Goal: Transaction & Acquisition: Purchase product/service

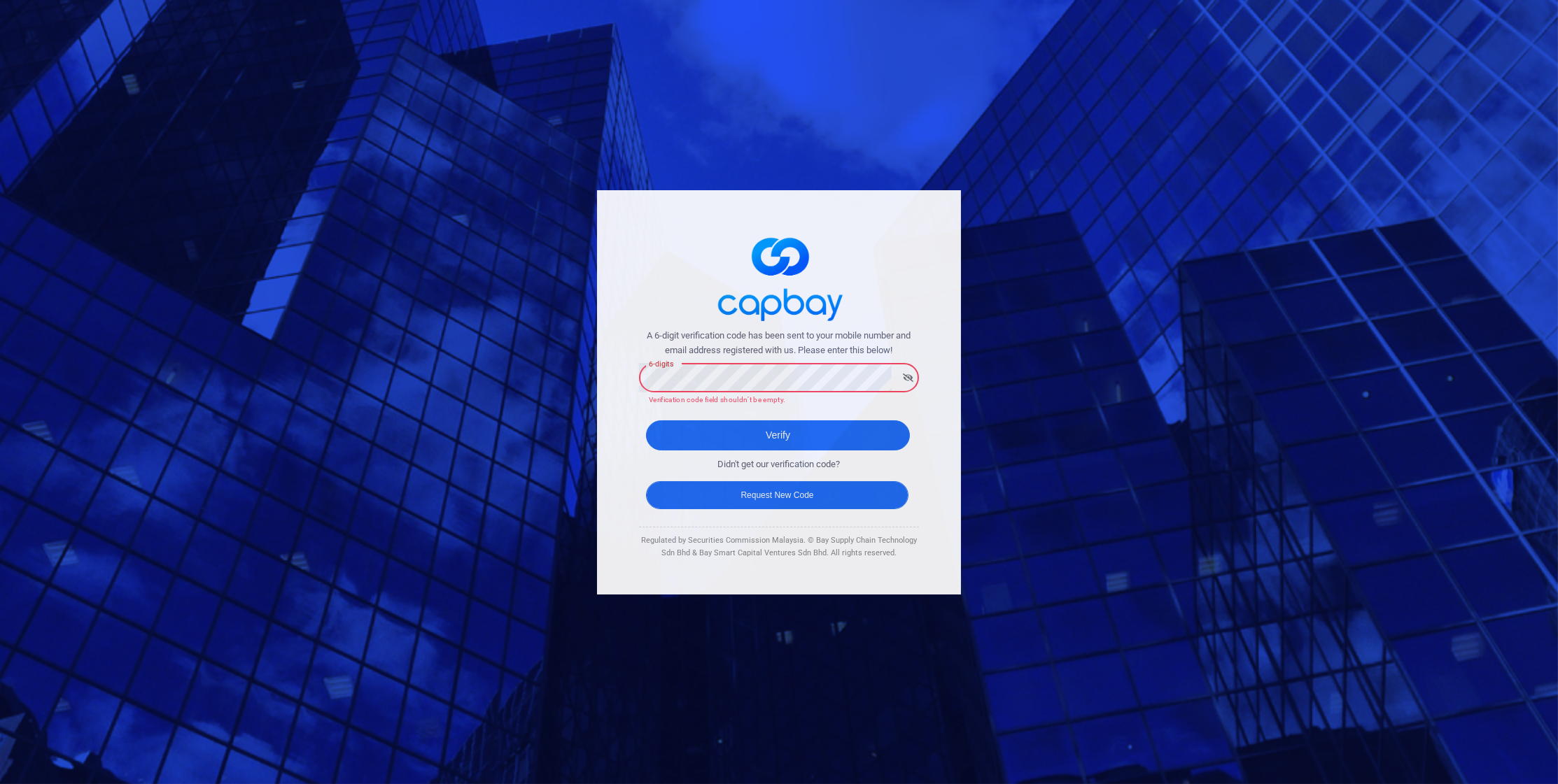
click at [728, 487] on button "Request New Code" at bounding box center [778, 495] width 262 height 28
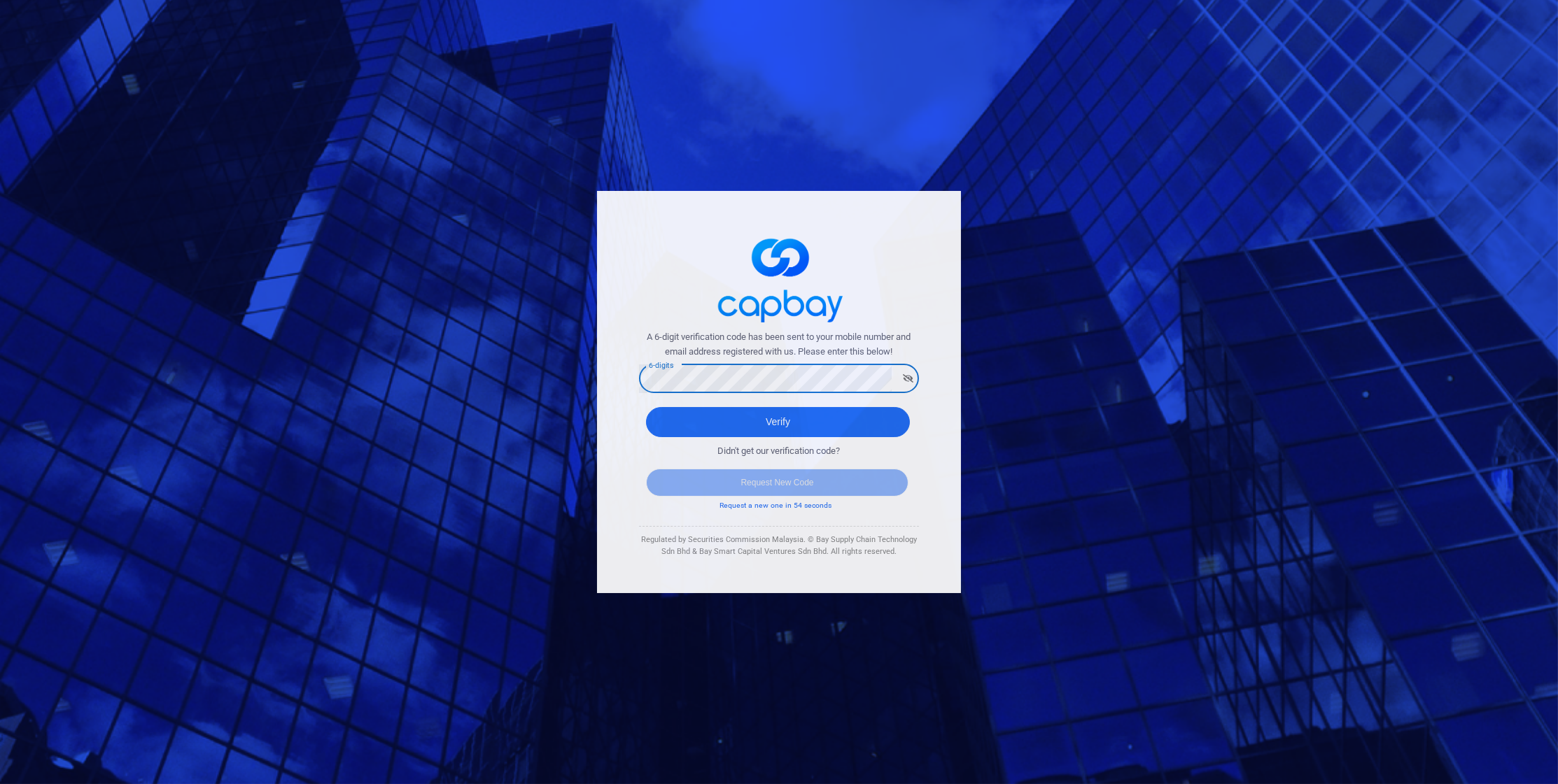
click at [778, 420] on button "Verify" at bounding box center [779, 422] width 264 height 30
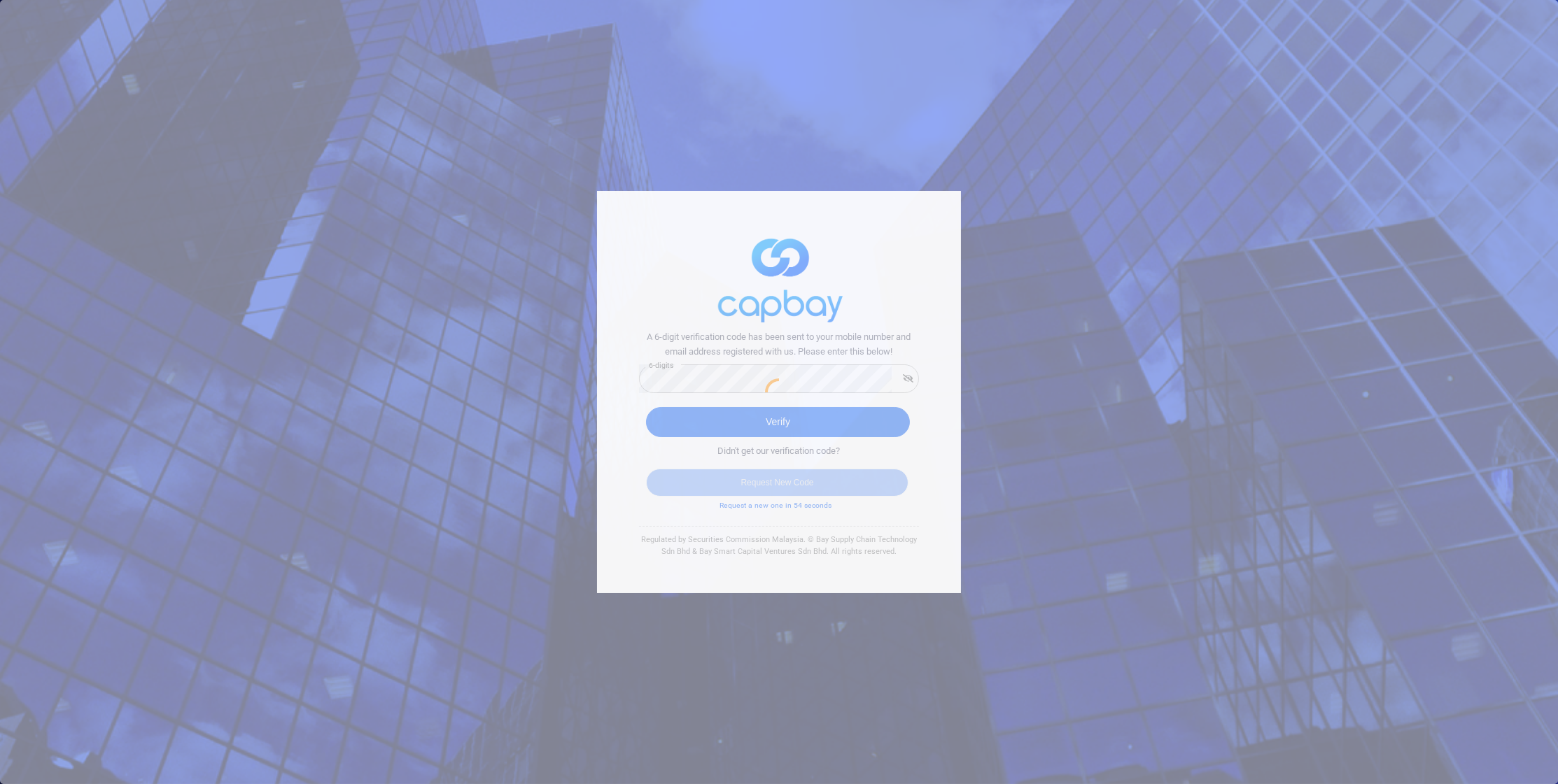
click at [704, 438] on div at bounding box center [779, 392] width 1558 height 784
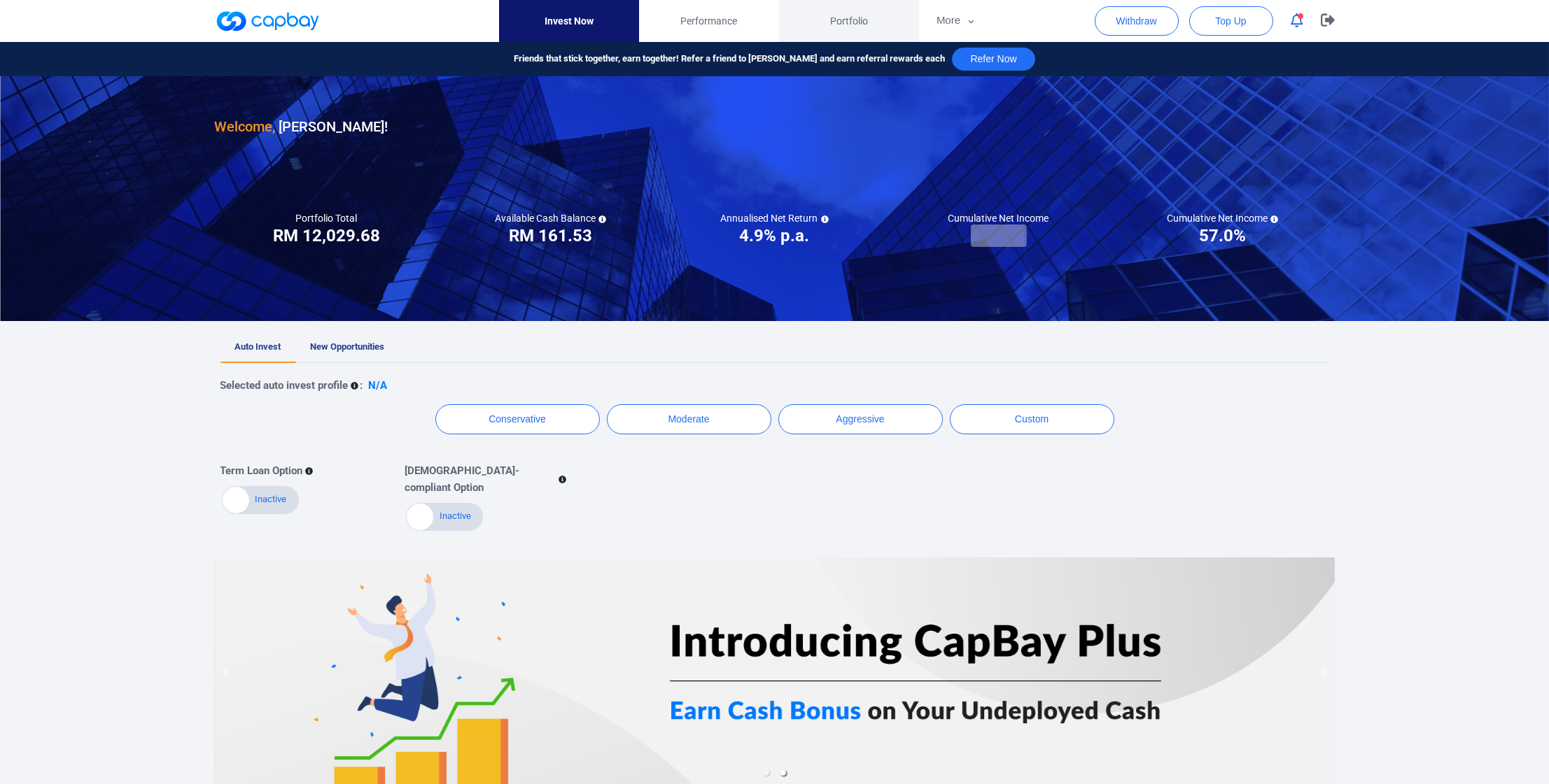
click at [859, 4] on link "Portfolio" at bounding box center [849, 21] width 140 height 42
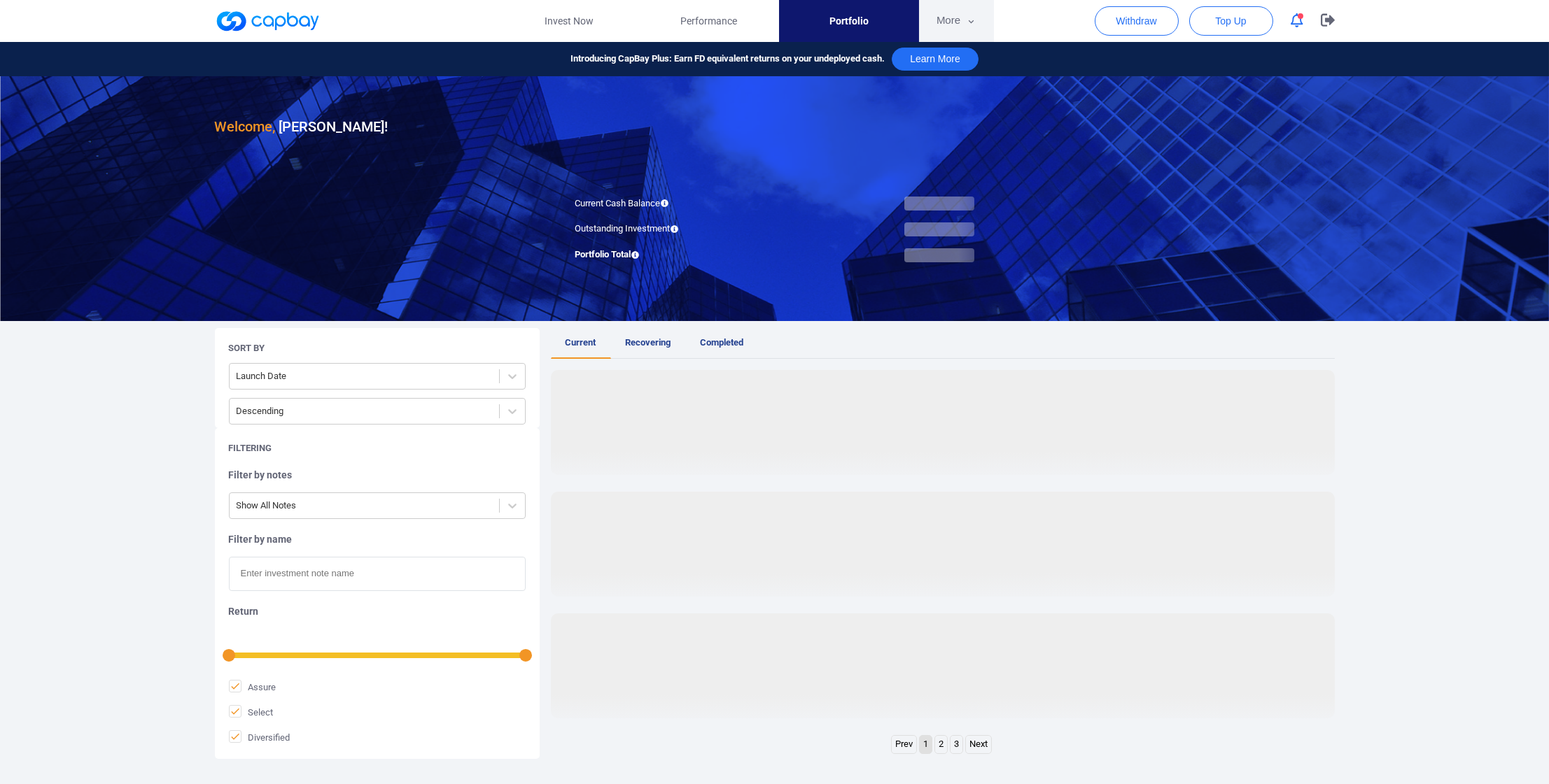
click at [955, 30] on button "More" at bounding box center [956, 21] width 75 height 42
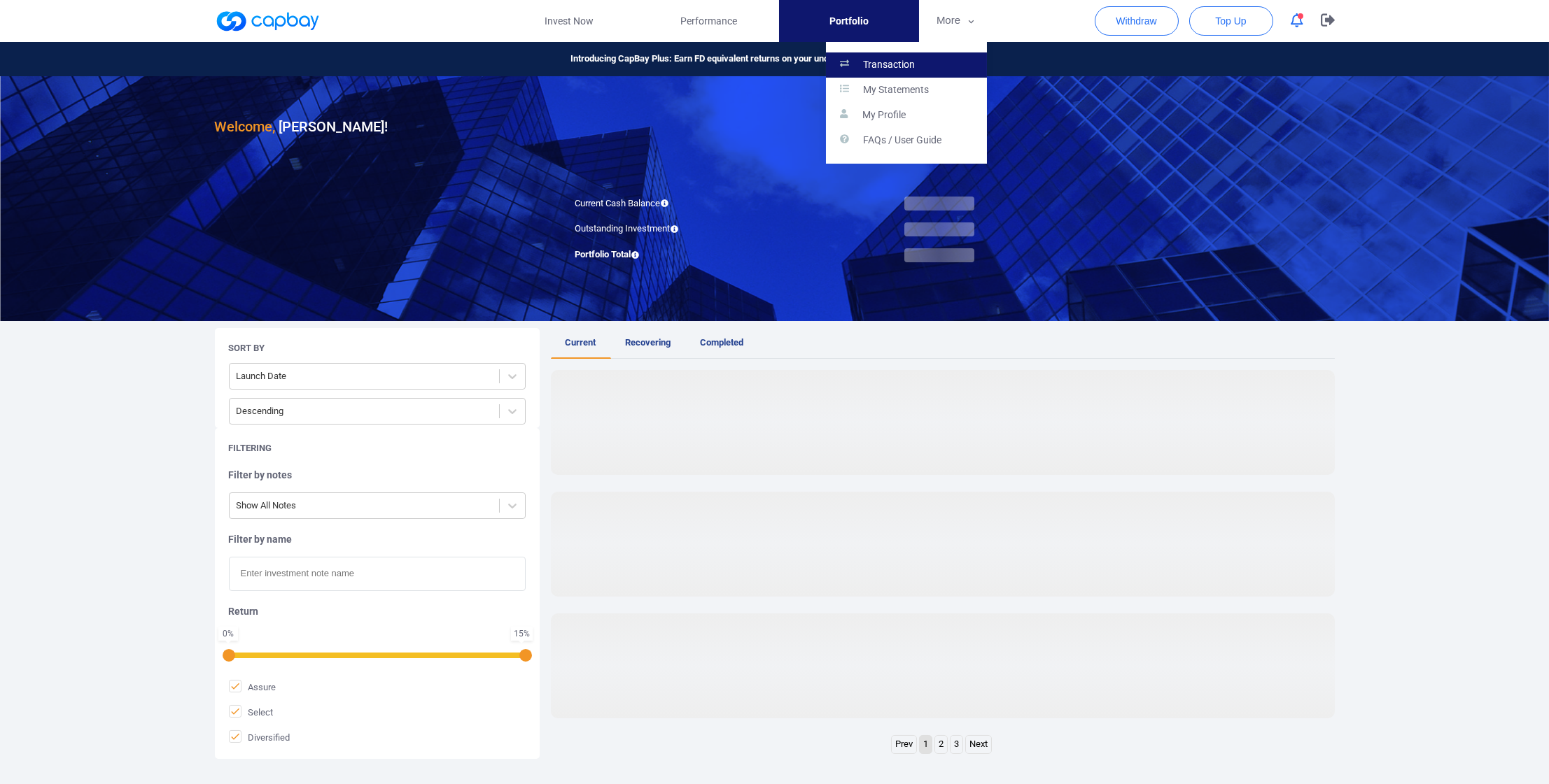
click at [911, 62] on p "Transaction" at bounding box center [888, 65] width 52 height 13
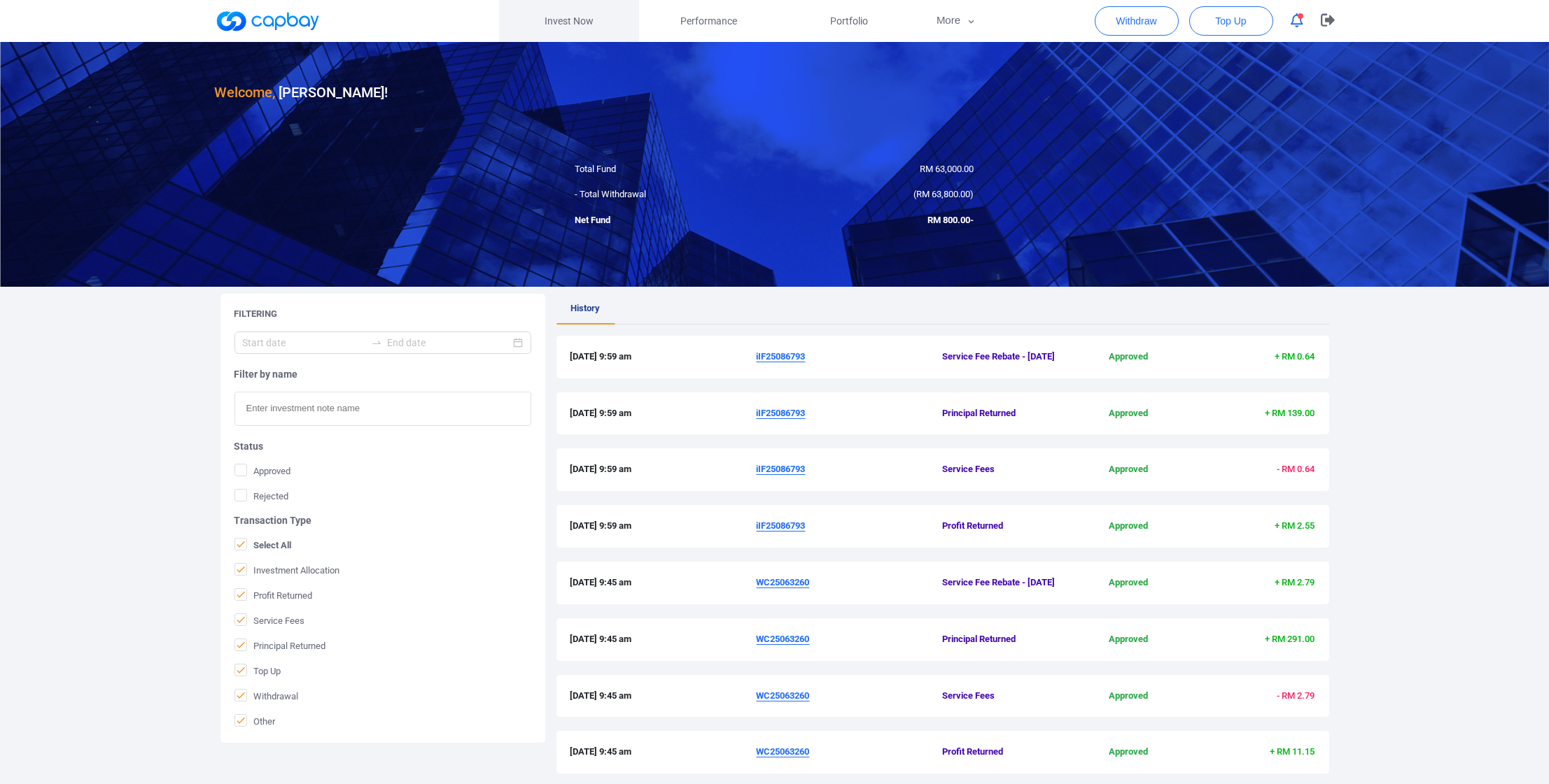
click at [579, 25] on link "Invest Now" at bounding box center [568, 21] width 140 height 42
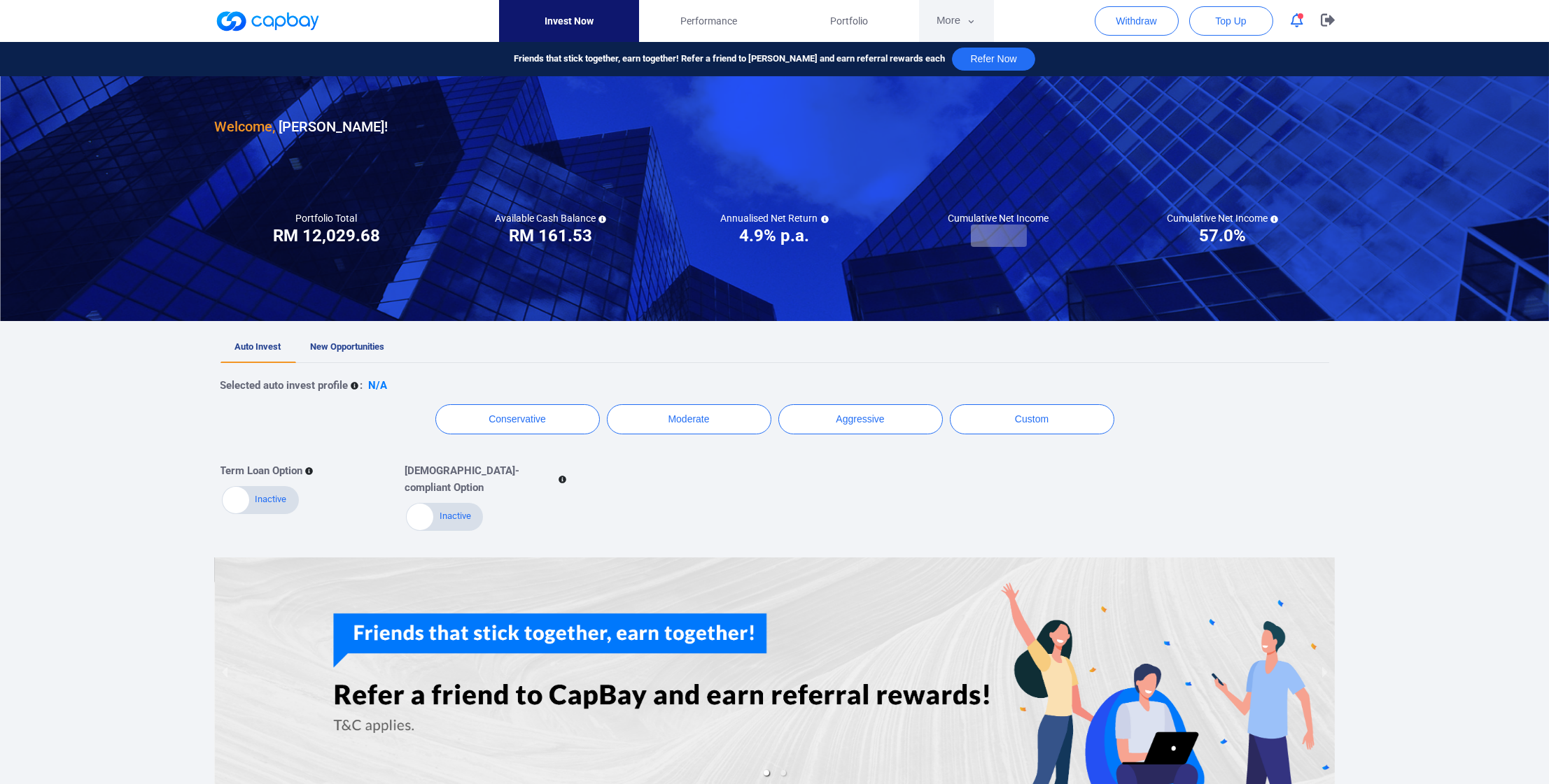
click at [922, 14] on button "More" at bounding box center [956, 21] width 75 height 42
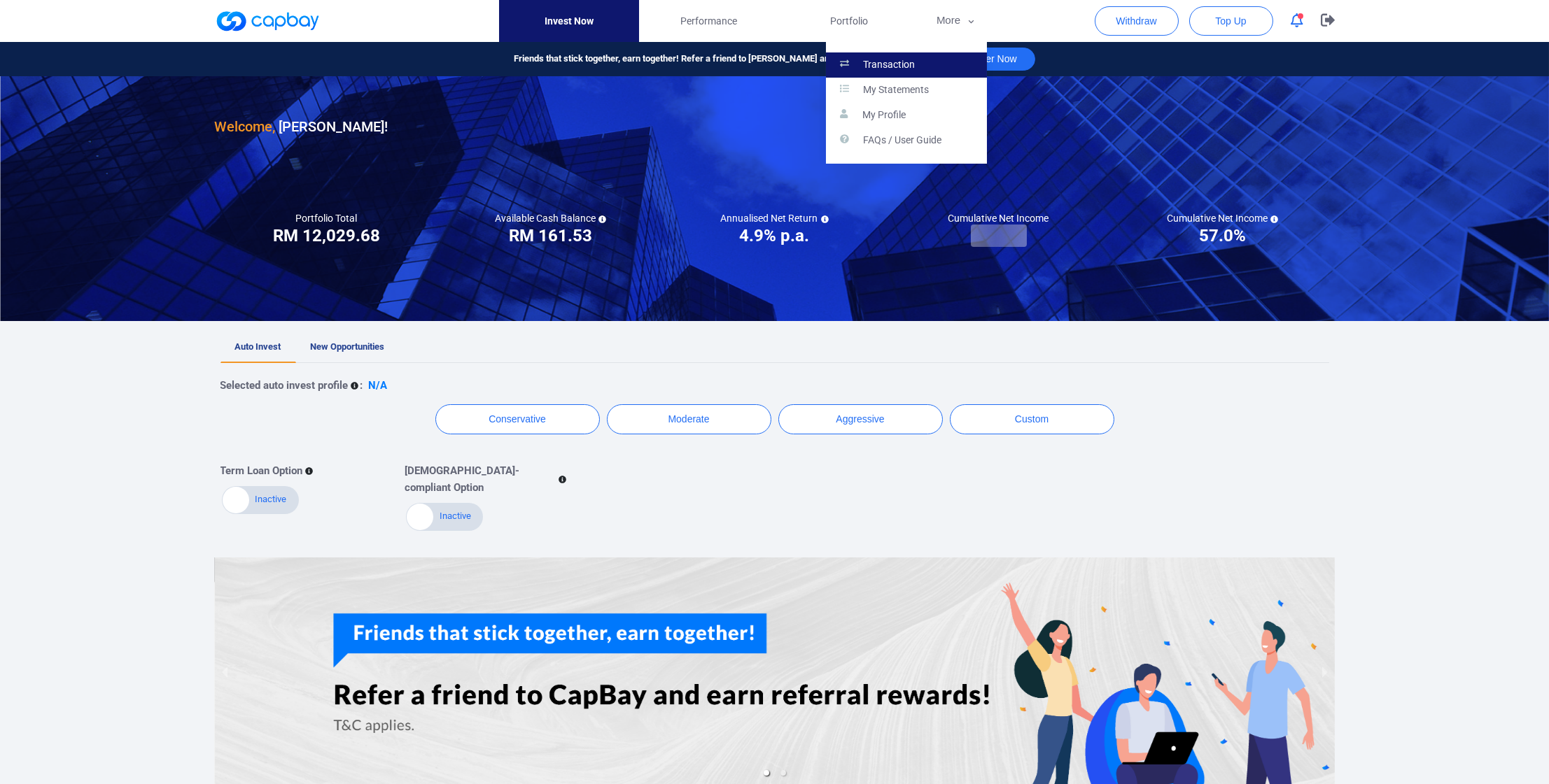
click at [862, 61] on link "Transaction" at bounding box center [906, 65] width 161 height 25
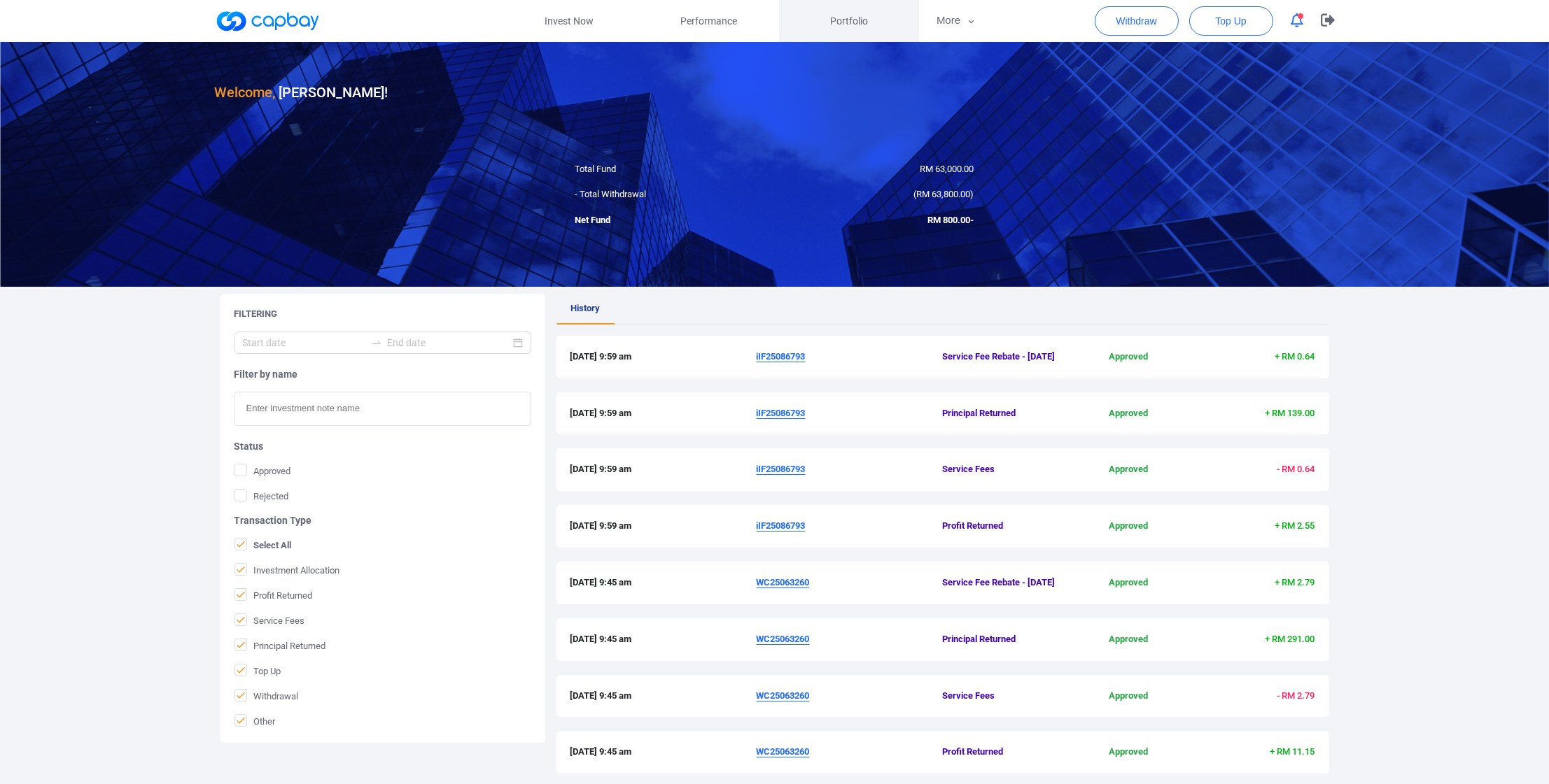
click at [878, 31] on link "Portfolio" at bounding box center [849, 21] width 140 height 42
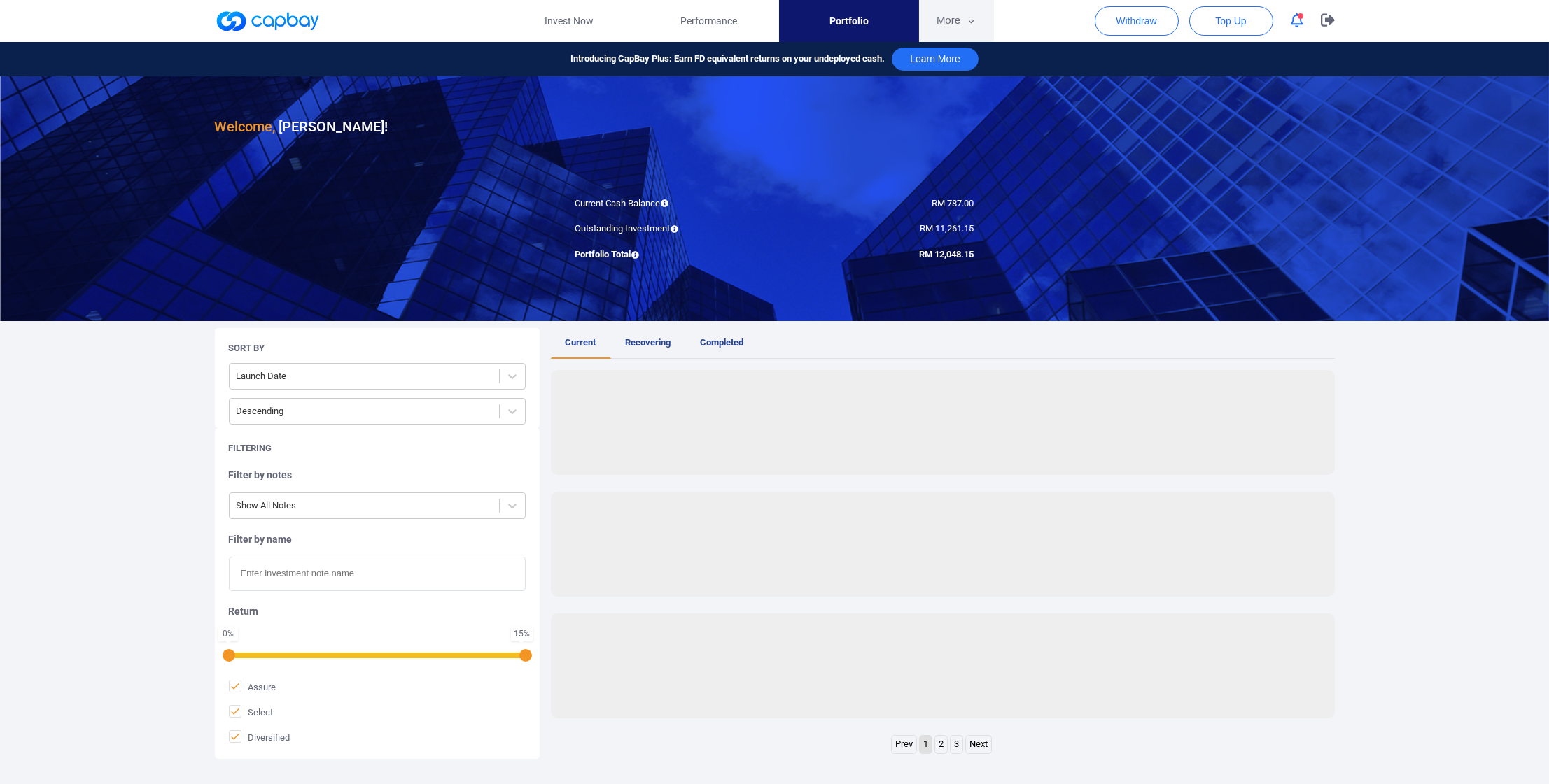
click at [952, 28] on button "More" at bounding box center [956, 21] width 75 height 42
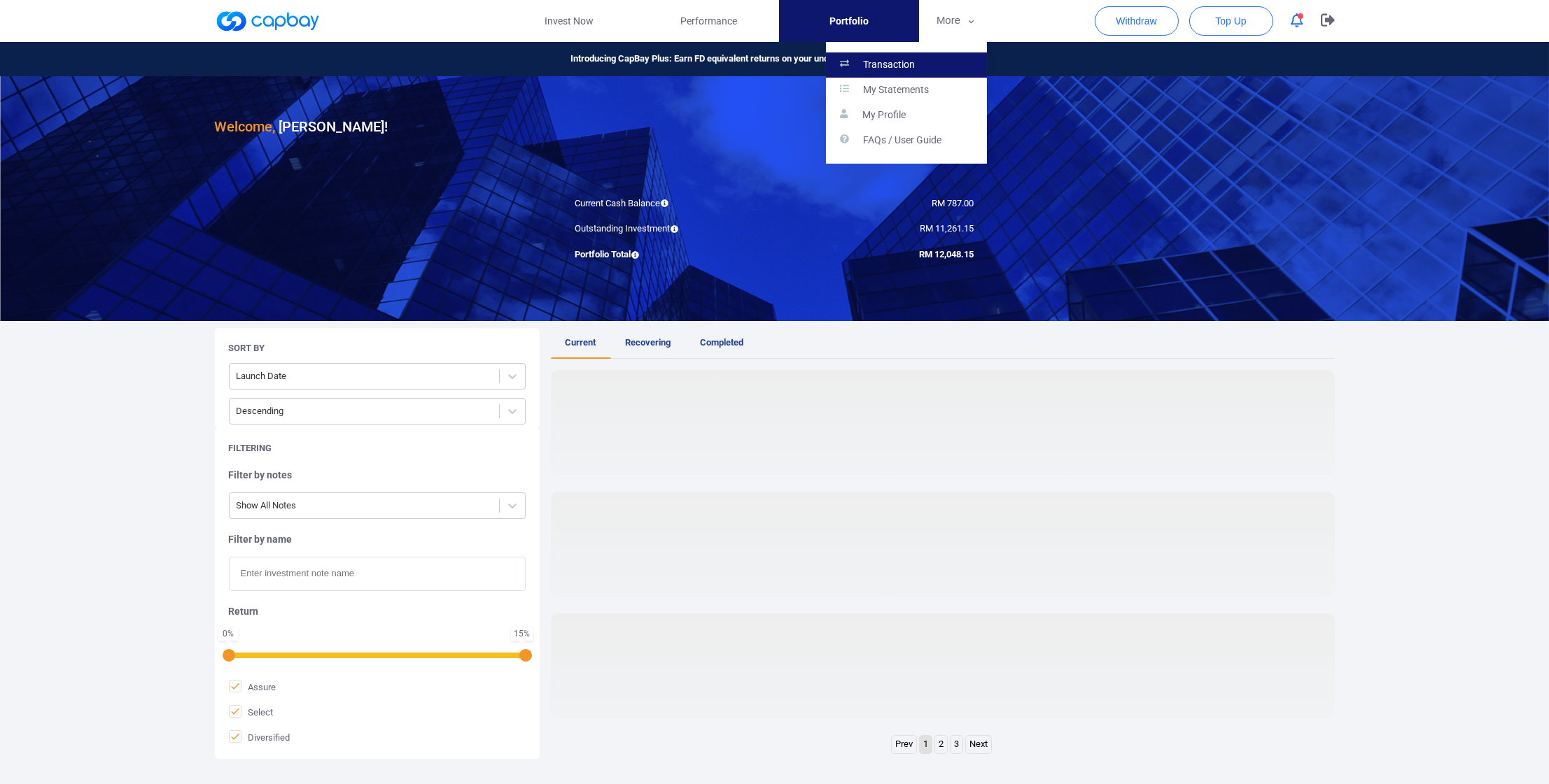
click at [929, 60] on link "Transaction" at bounding box center [906, 65] width 161 height 25
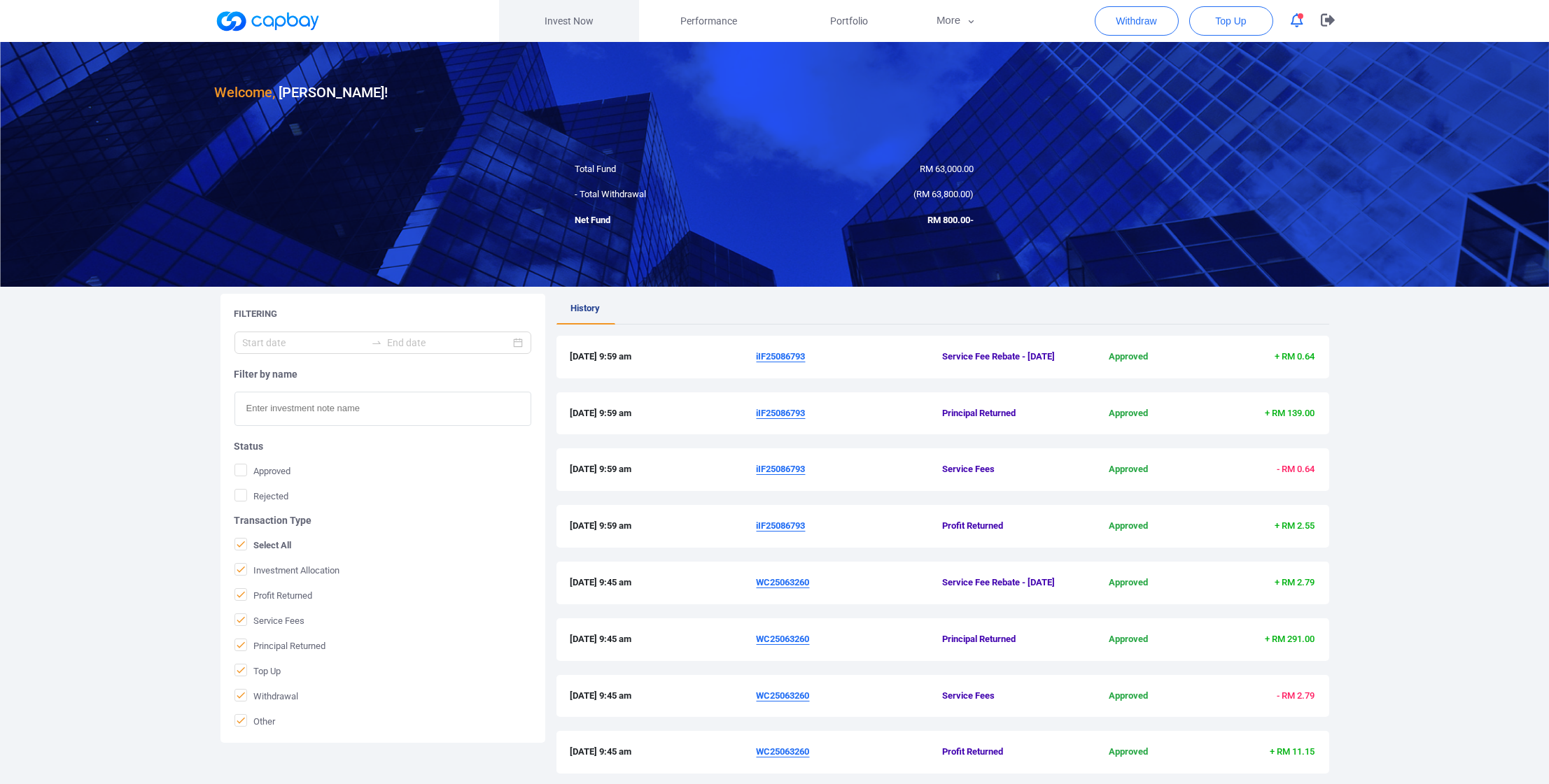
click at [582, 25] on link "Invest Now" at bounding box center [568, 21] width 140 height 42
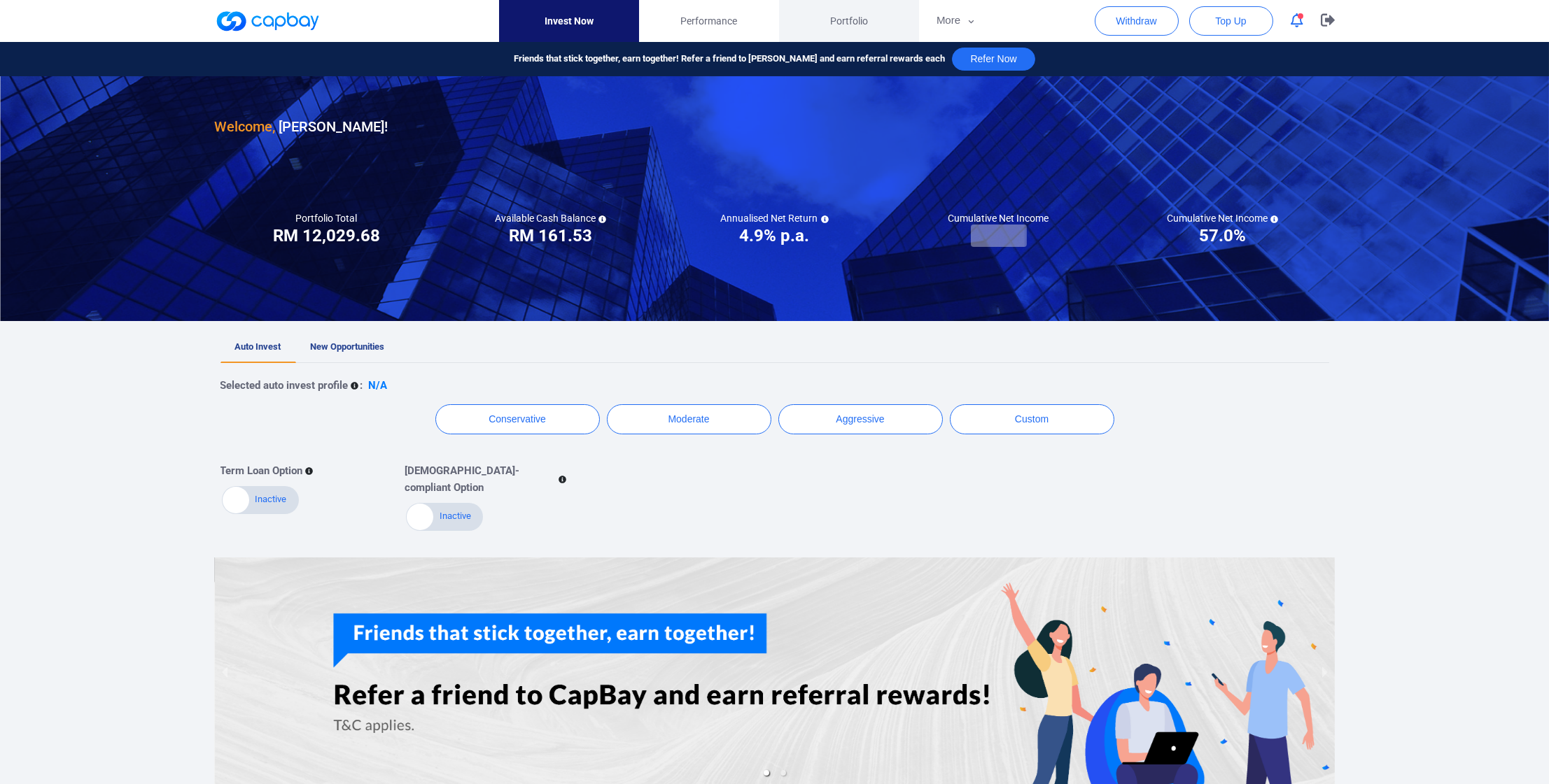
click at [862, 27] on span "Portfolio" at bounding box center [849, 22] width 38 height 16
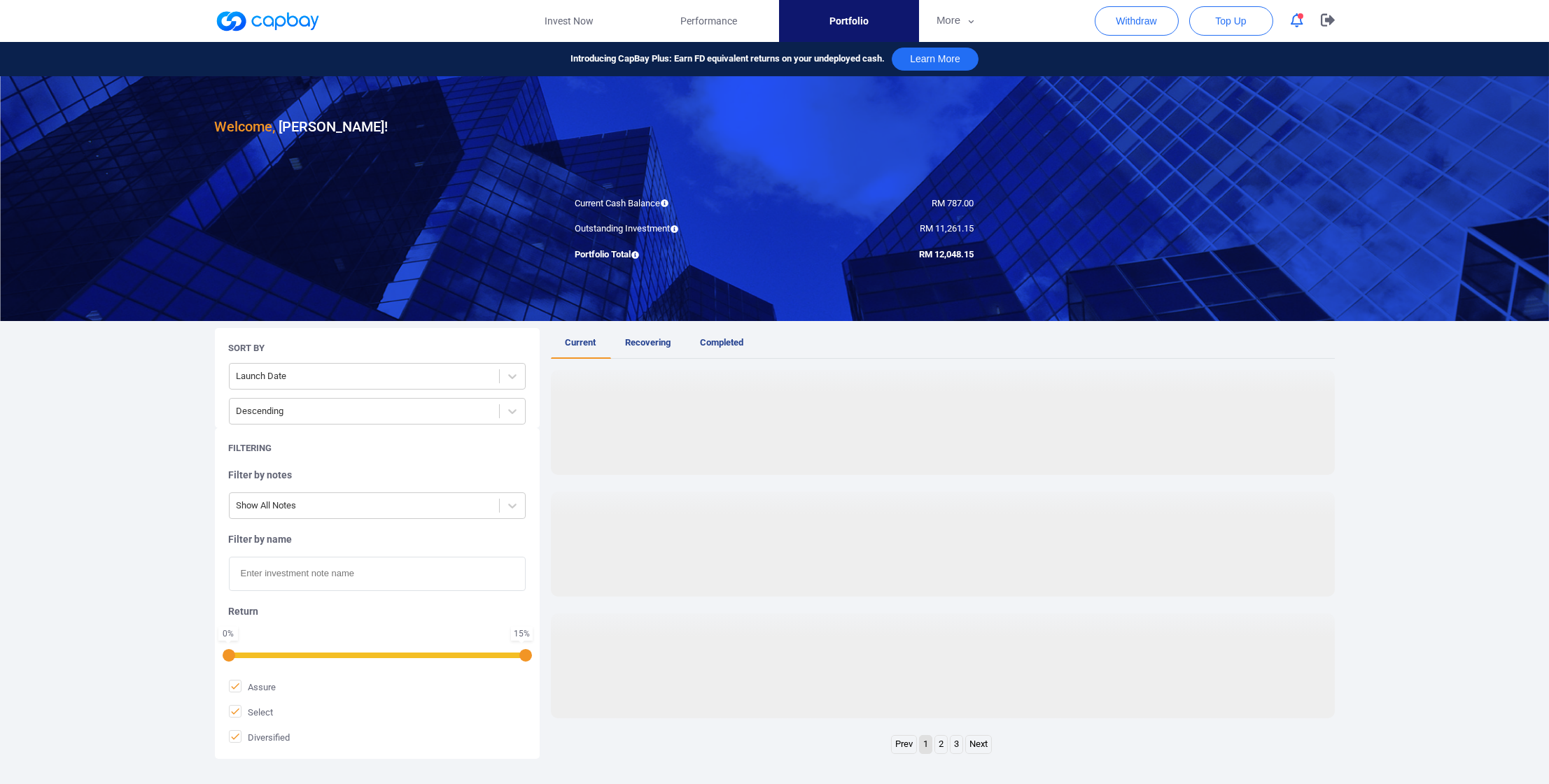
click at [655, 46] on div "Introducing CapBay Plus: Earn FD equivalent returns on your undeployed cash. Le…" at bounding box center [774, 59] width 1549 height 34
click at [568, 33] on link "Invest Now" at bounding box center [568, 21] width 140 height 42
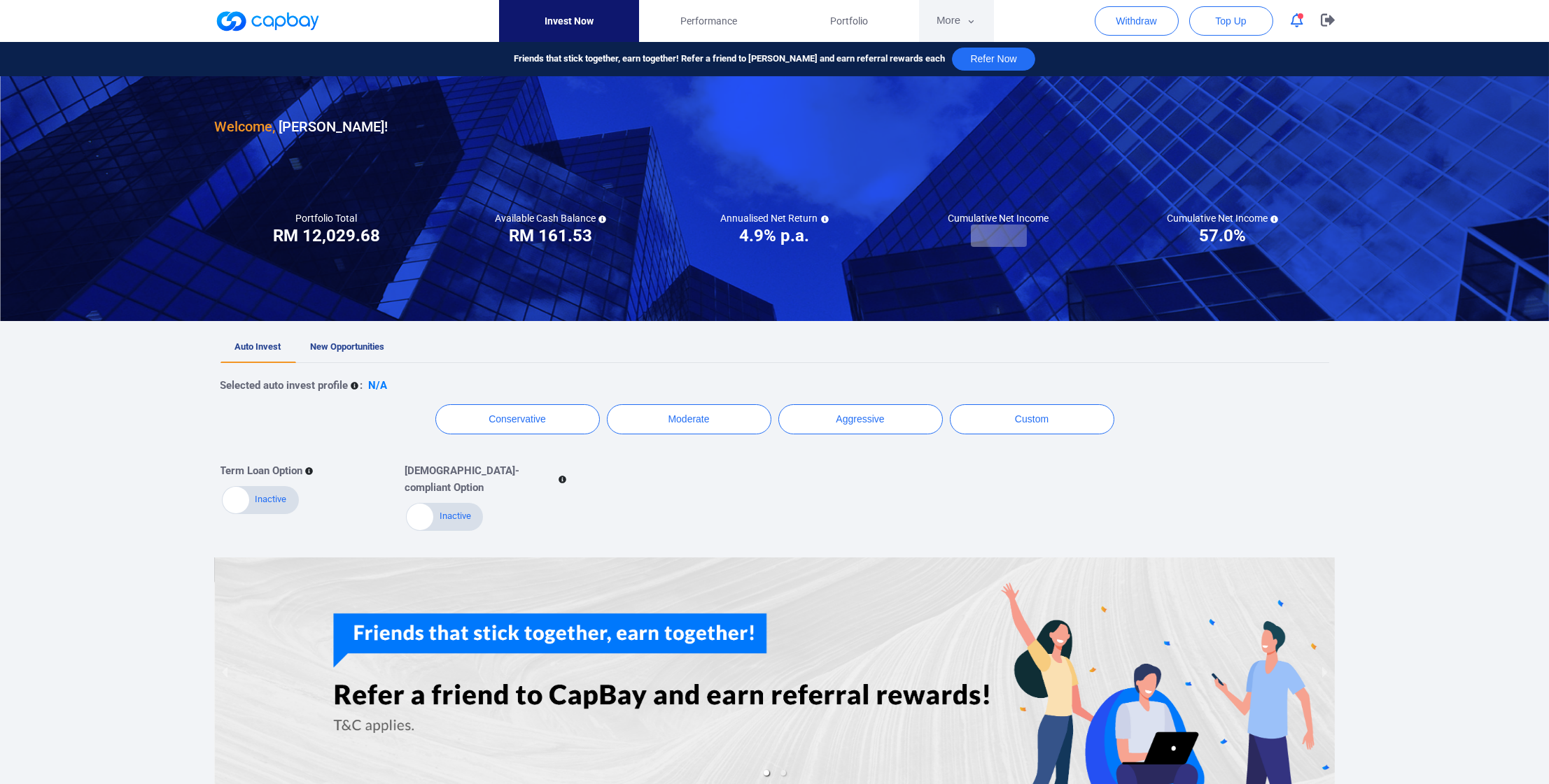
click at [927, 23] on button "More" at bounding box center [956, 21] width 75 height 42
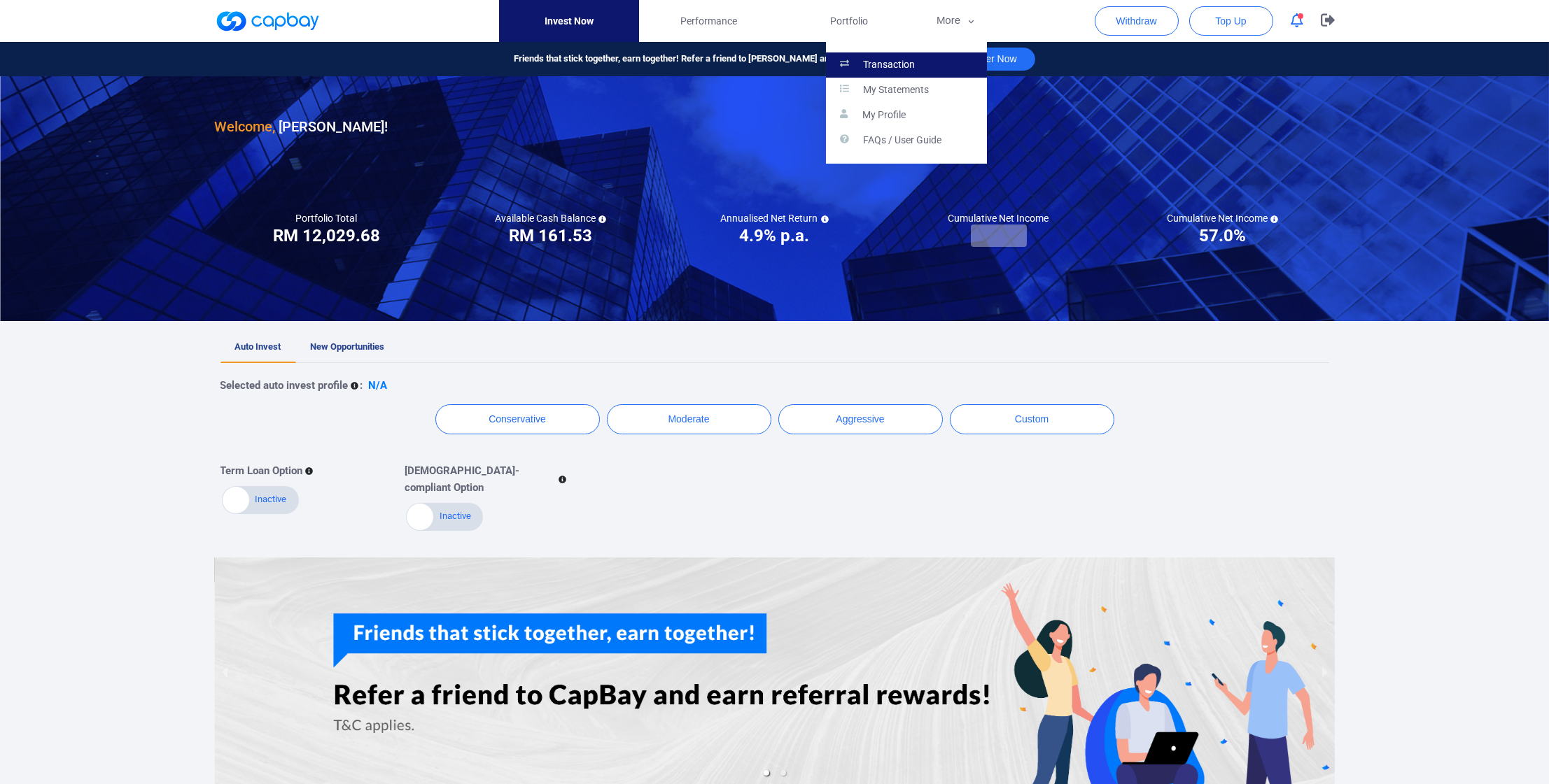
click at [876, 71] on p "Transaction" at bounding box center [888, 65] width 52 height 13
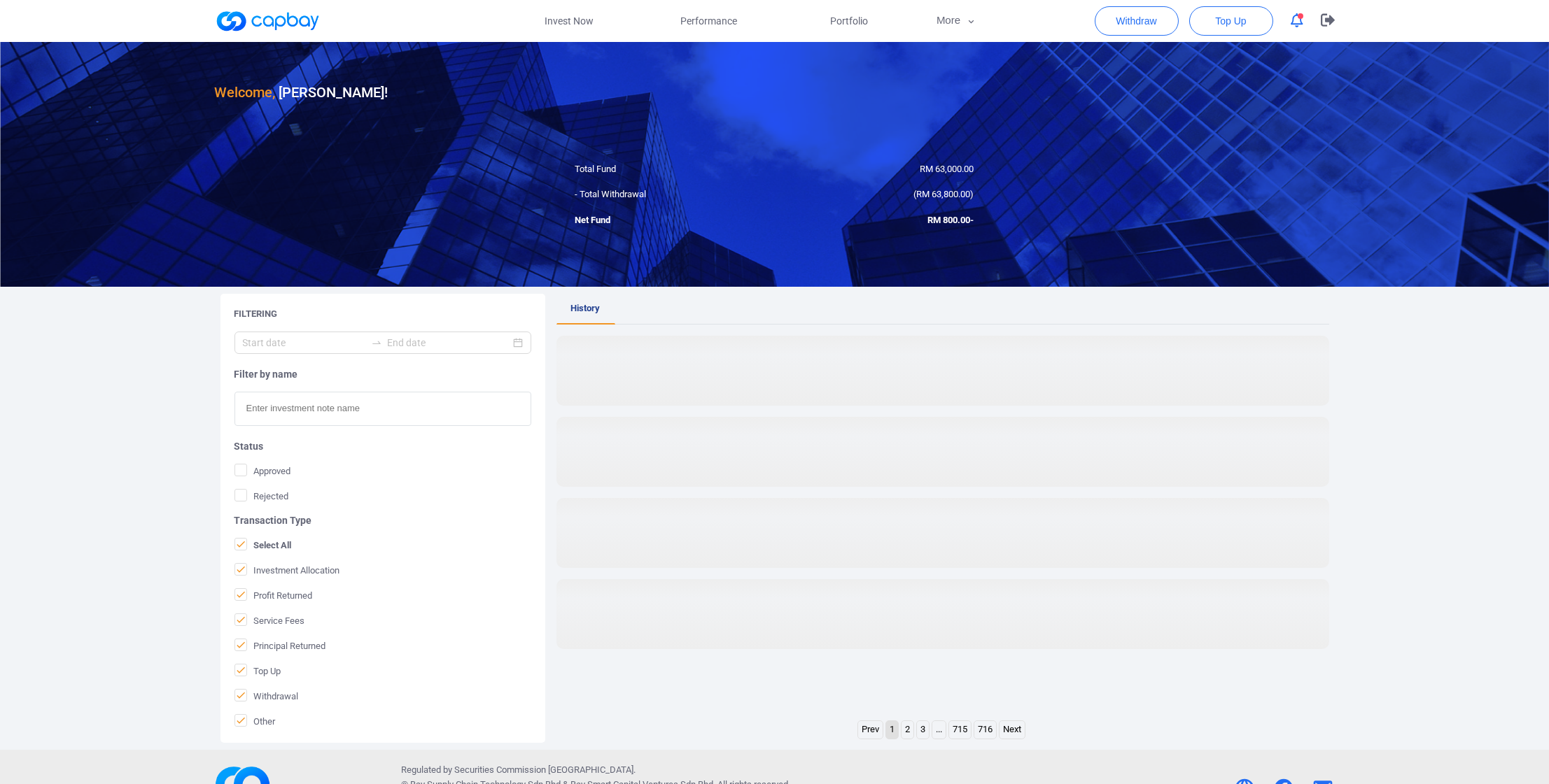
click at [800, 220] on div "-RM 800.00" at bounding box center [879, 220] width 210 height 15
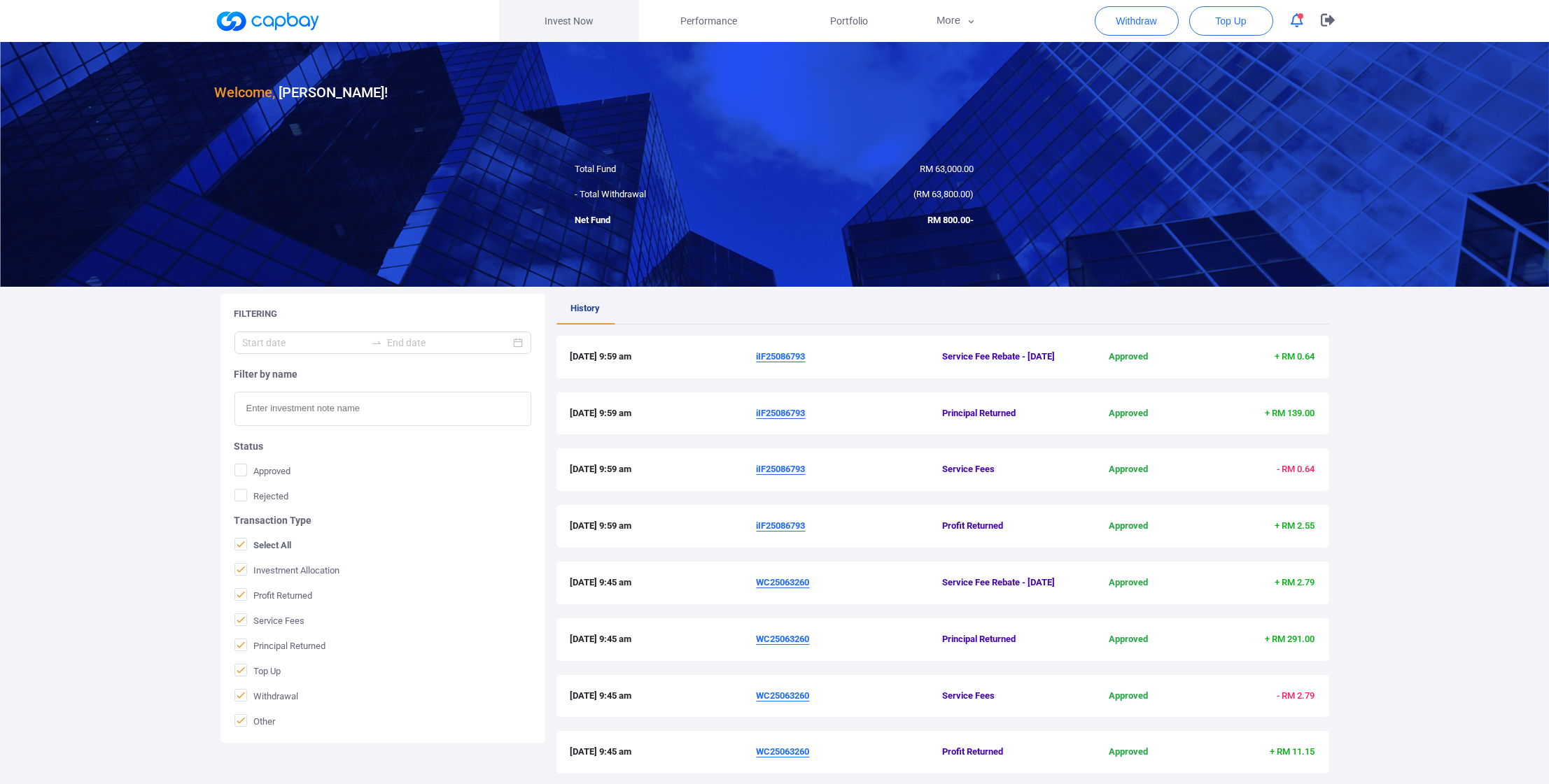
drag, startPoint x: 5, startPoint y: 176, endPoint x: 583, endPoint y: 30, distance: 596.2
click at [583, 30] on link "Invest Now" at bounding box center [568, 21] width 140 height 42
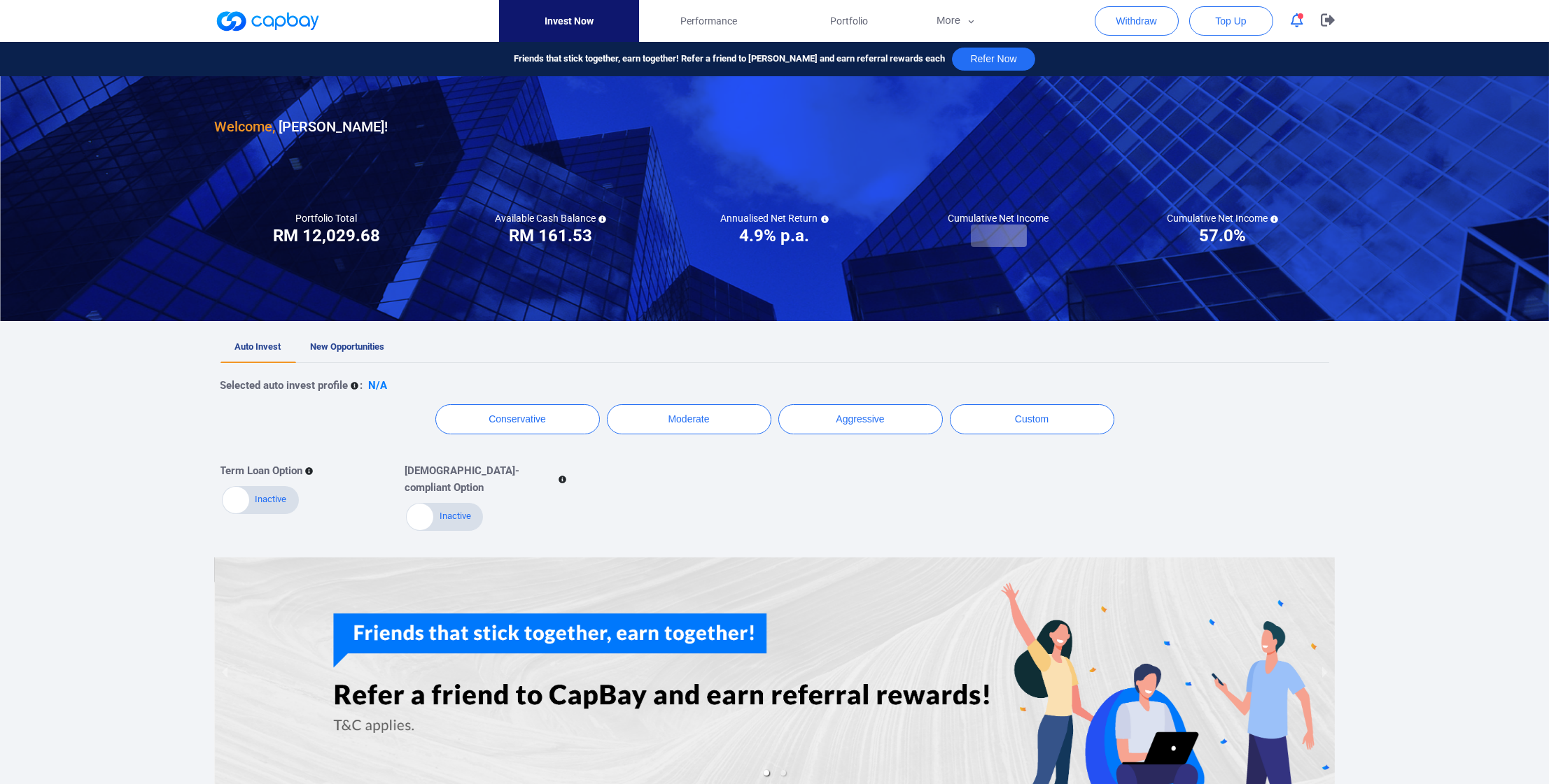
click at [588, 36] on link "Invest Now" at bounding box center [568, 21] width 140 height 42
click at [845, 17] on span "Portfolio" at bounding box center [849, 22] width 38 height 16
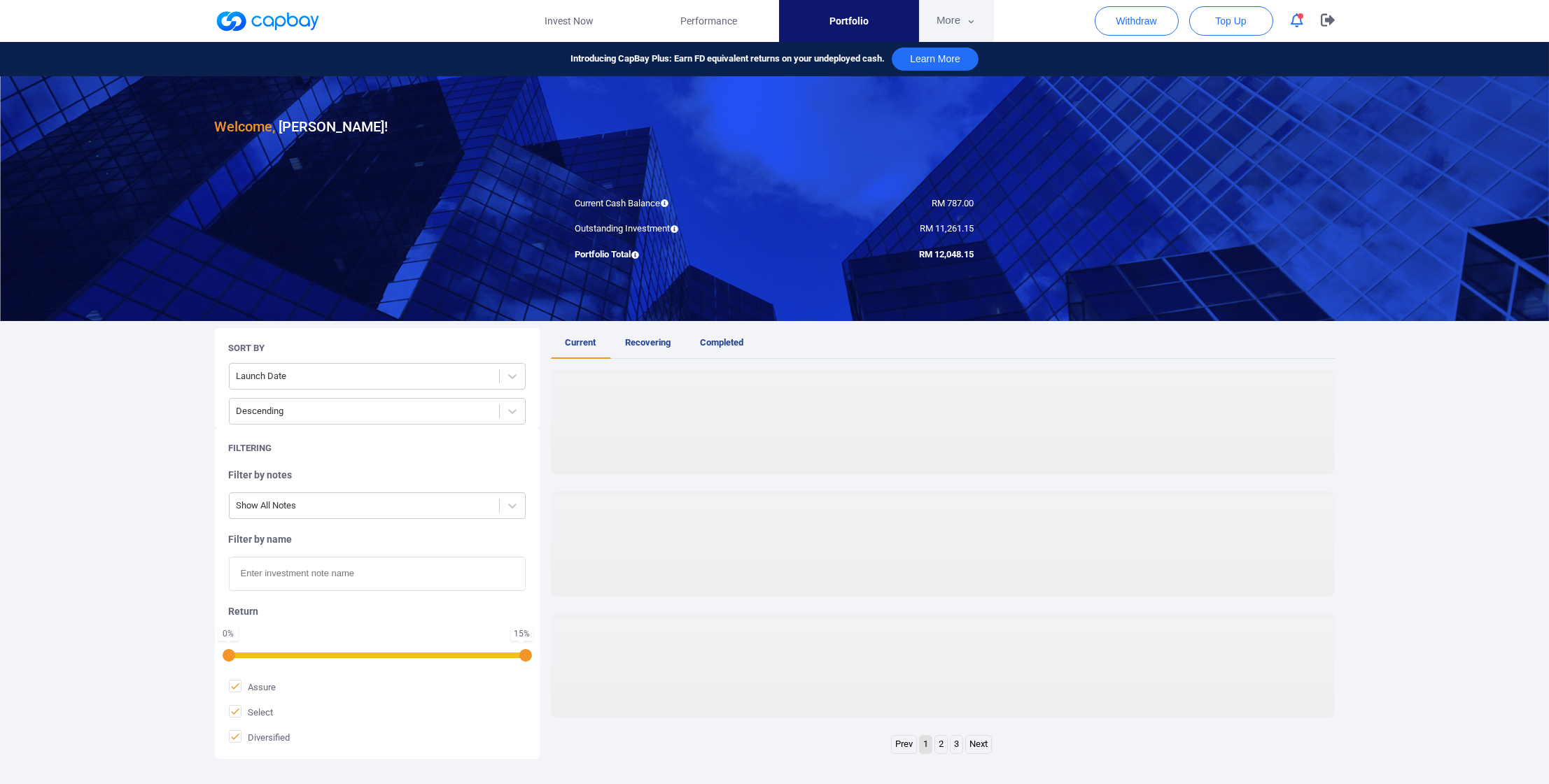
click at [933, 19] on button "More" at bounding box center [956, 21] width 75 height 42
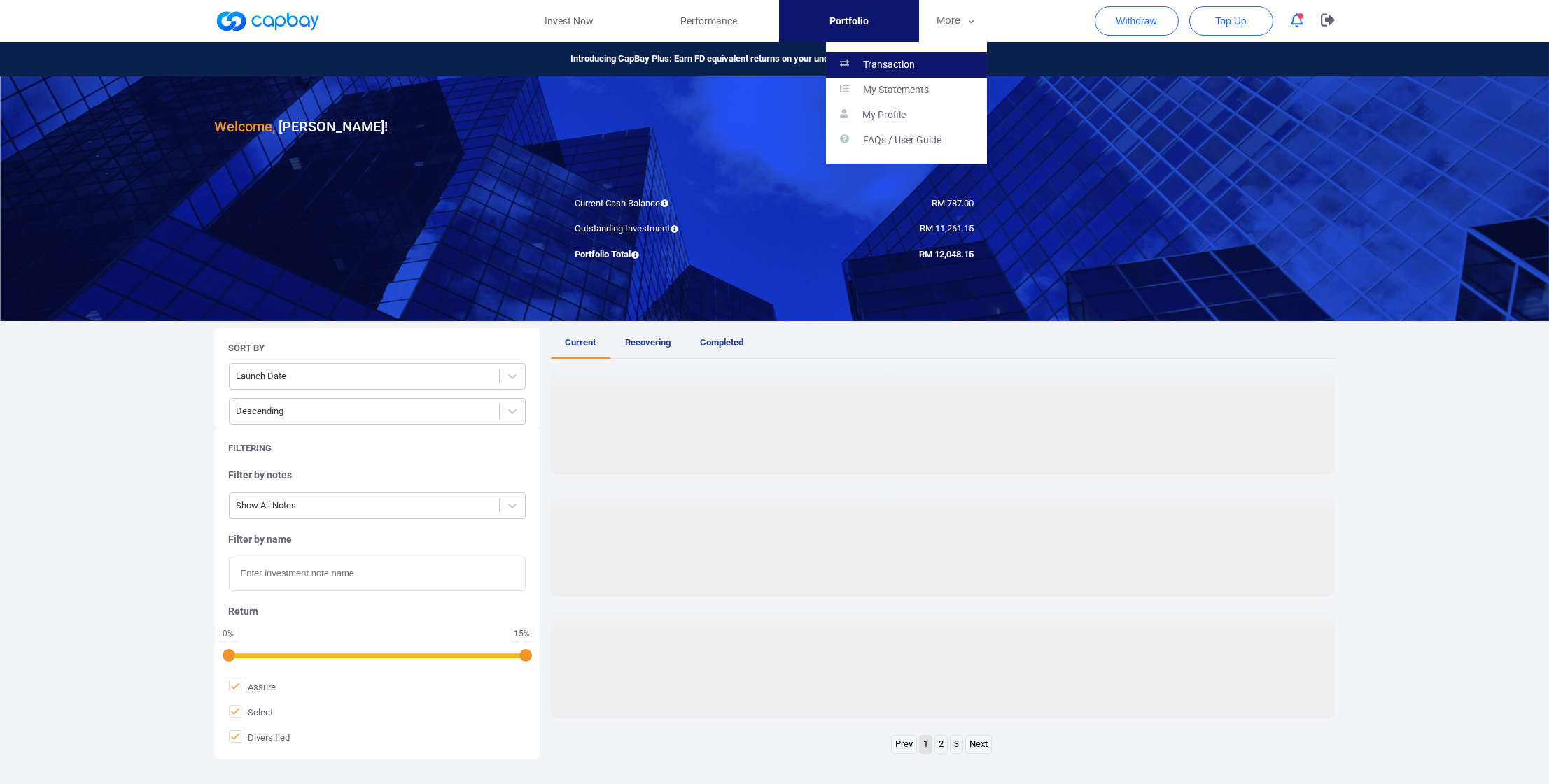
click at [892, 65] on p "Transaction" at bounding box center [888, 65] width 52 height 13
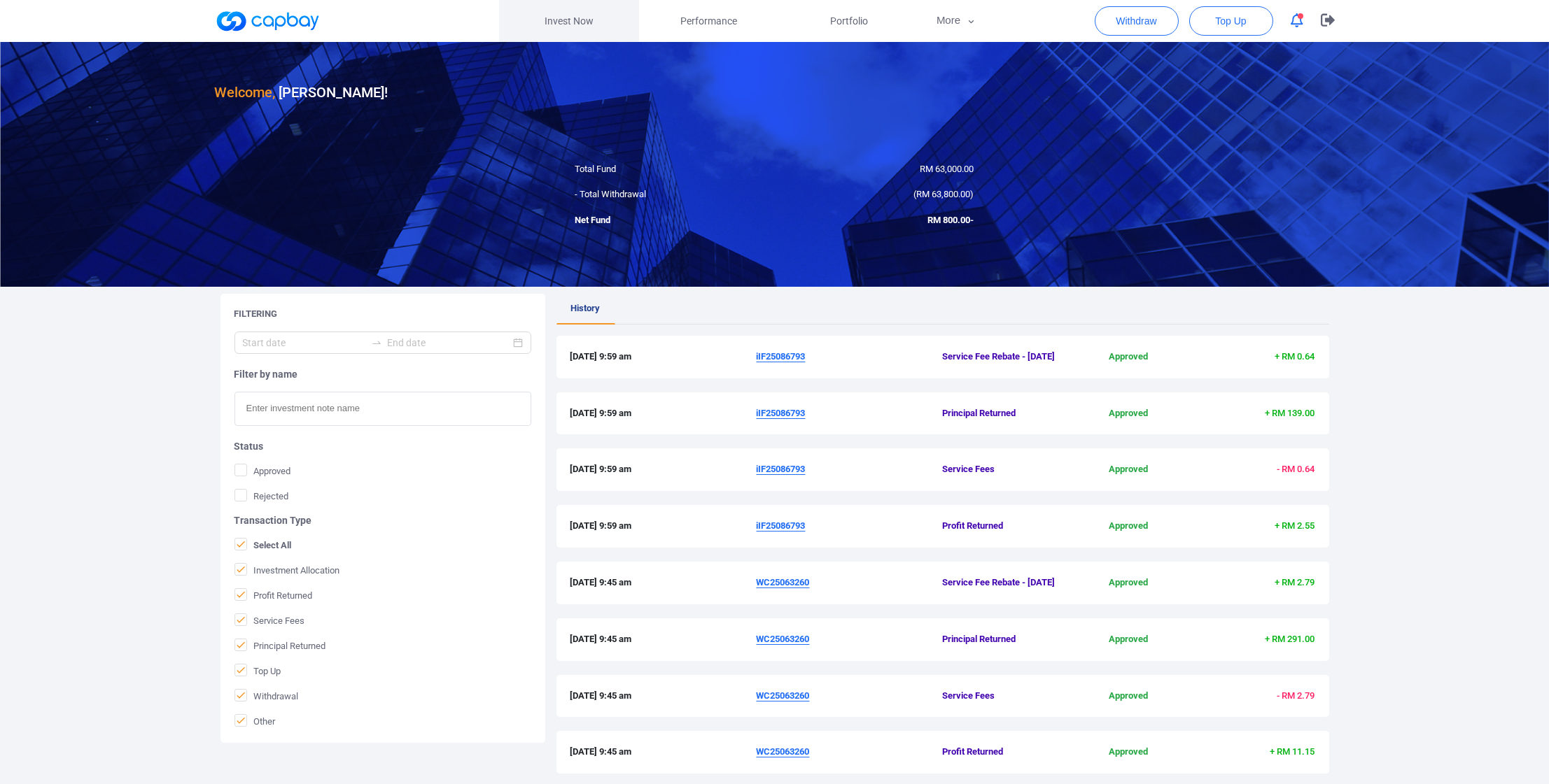
click at [557, 32] on link "Invest Now" at bounding box center [568, 21] width 140 height 42
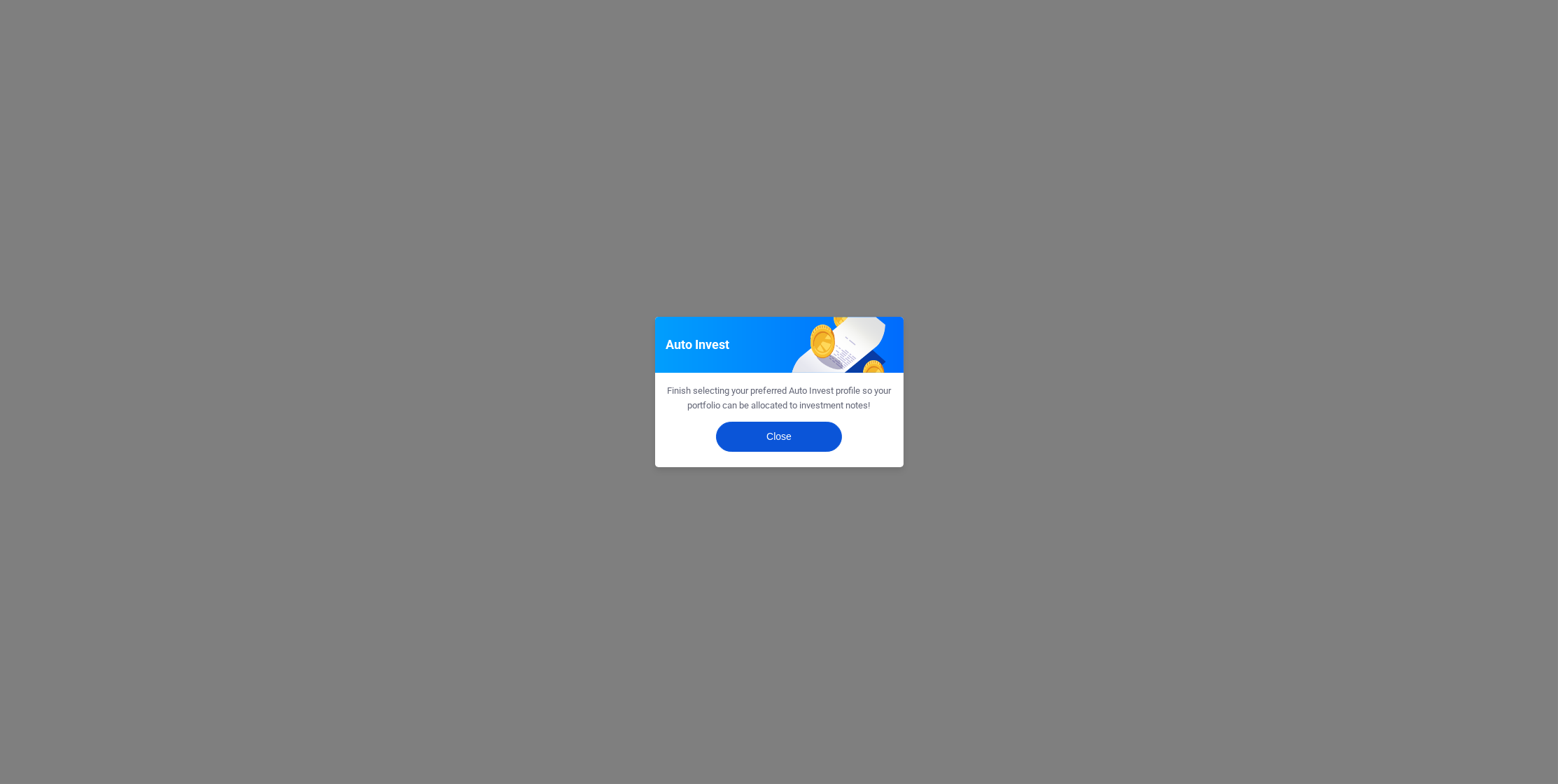
click at [760, 451] on button "Close" at bounding box center [779, 437] width 126 height 30
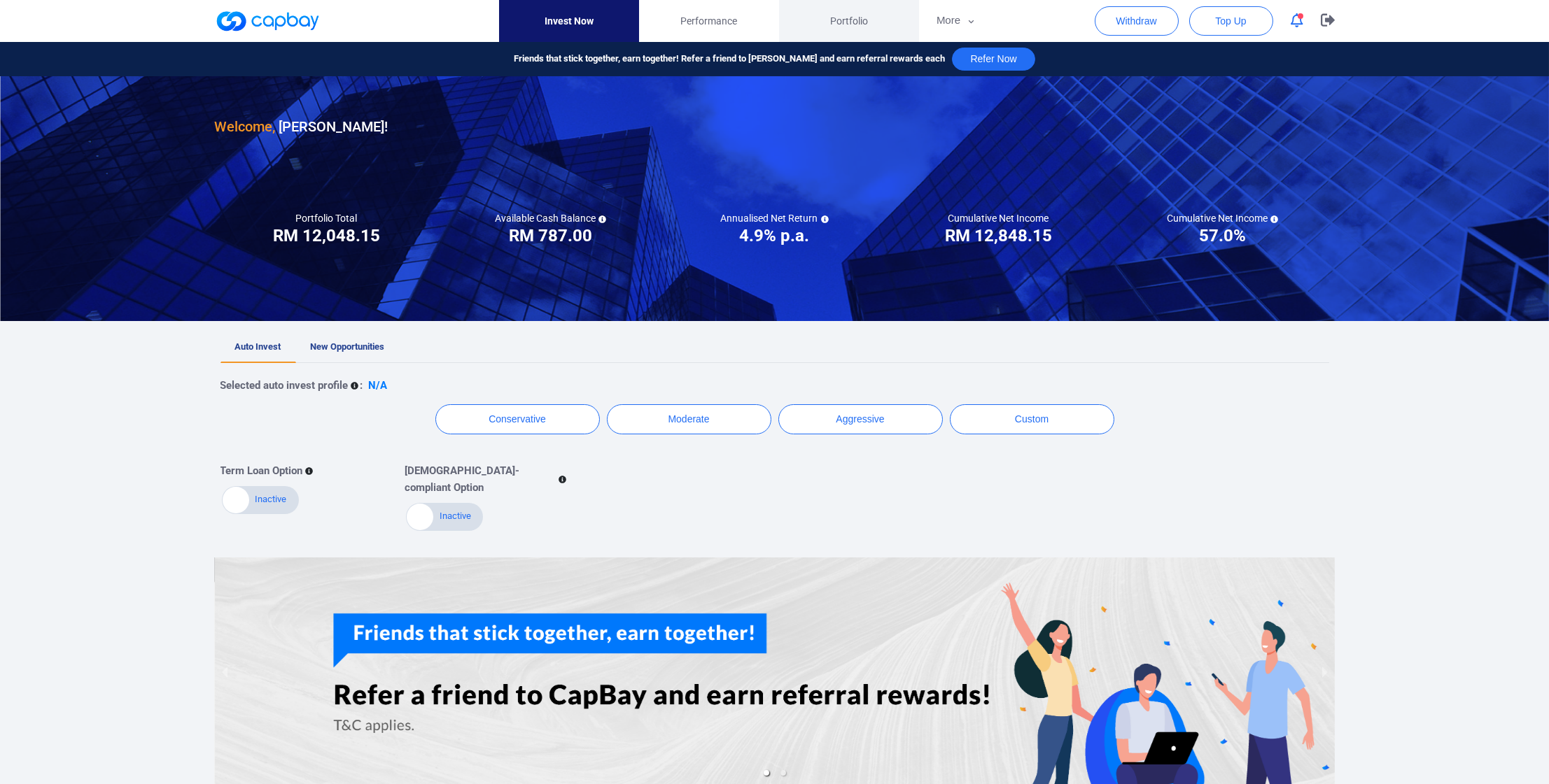
click at [879, 28] on link "Portfolio" at bounding box center [849, 21] width 140 height 42
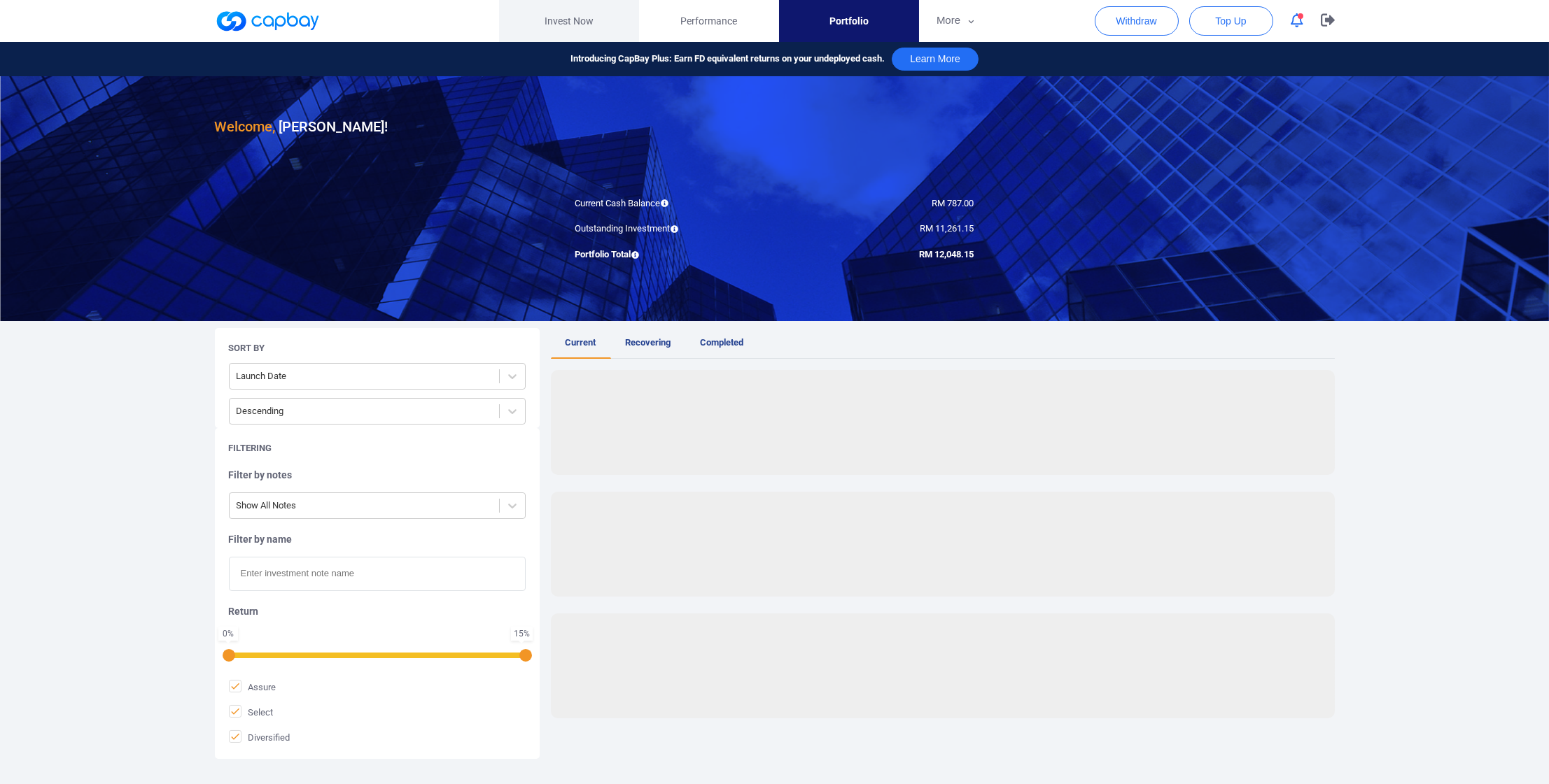
click at [628, 25] on link "Invest Now" at bounding box center [568, 21] width 140 height 42
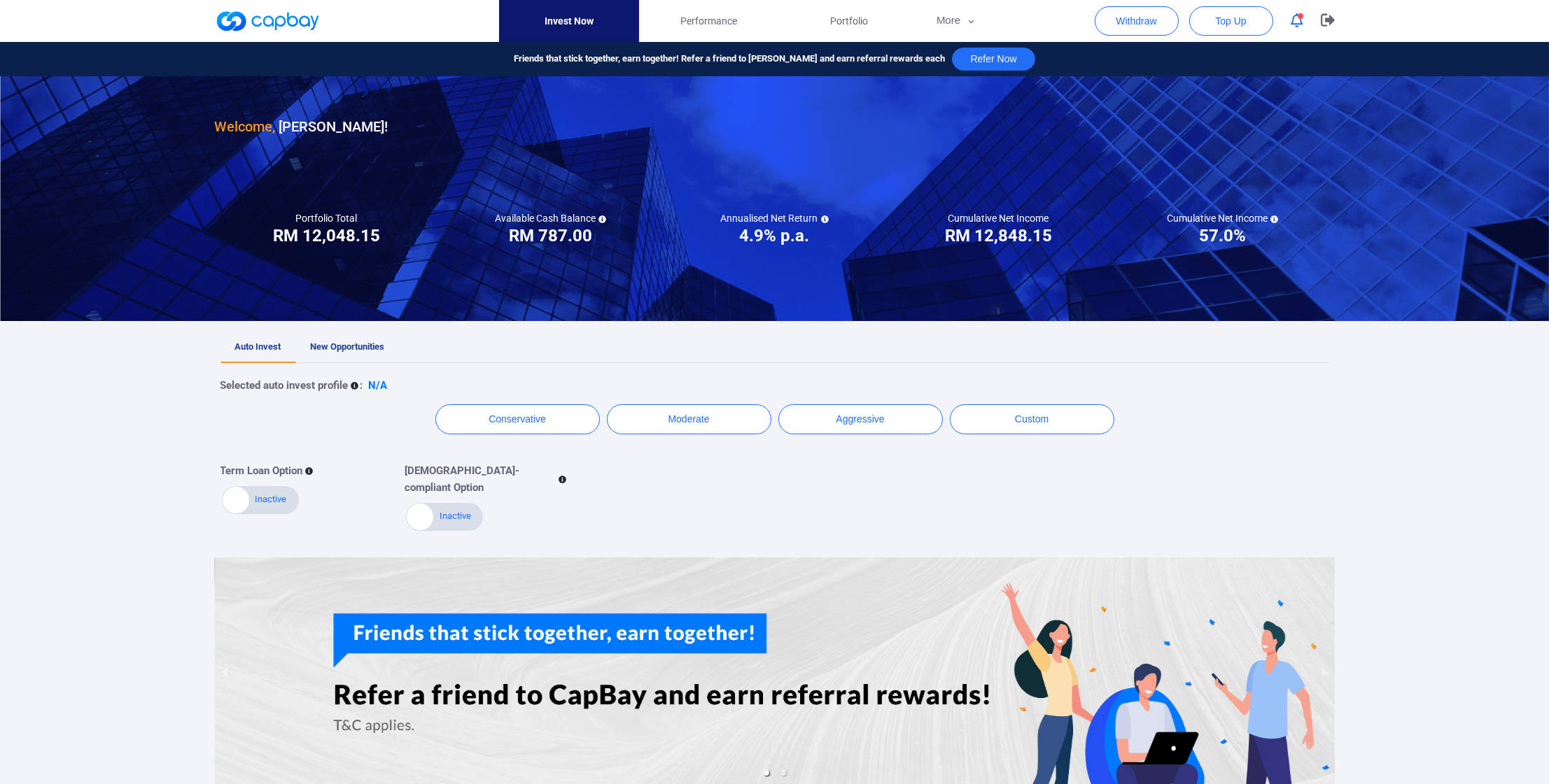
click at [603, 26] on link "Invest Now" at bounding box center [568, 21] width 140 height 42
